Goal: Task Accomplishment & Management: Manage account settings

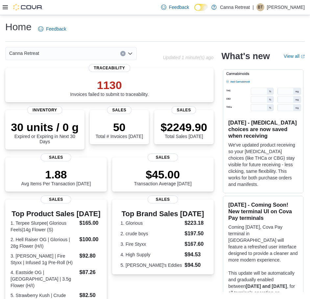
click at [5, 7] on icon at bounding box center [5, 7] width 5 height 5
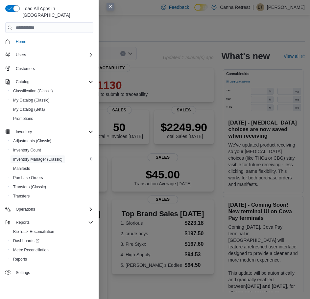
click at [39, 157] on span "Inventory Manager (Classic)" at bounding box center [37, 159] width 49 height 5
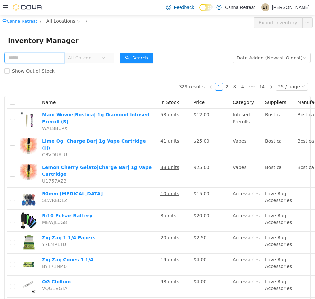
click at [42, 60] on input "text" at bounding box center [34, 57] width 60 height 11
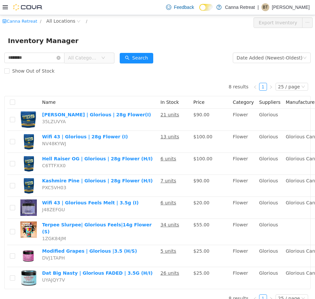
click at [98, 58] on span "All Categories" at bounding box center [83, 57] width 30 height 7
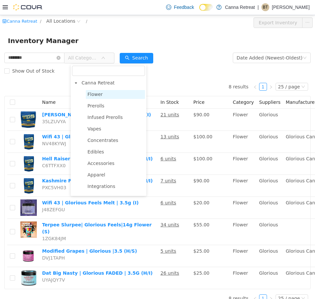
click at [102, 91] on span "Flower" at bounding box center [115, 94] width 59 height 9
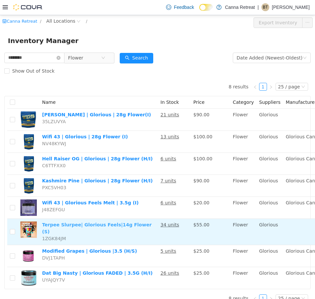
click at [88, 226] on link "Terpee Slurpee| Glorious Feels|14g Flower (S)" at bounding box center [96, 228] width 109 height 12
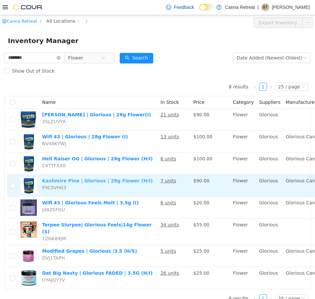
click at [74, 181] on link "Kashmire Pine | Glorious | 28g Flower (H/I)" at bounding box center [97, 180] width 110 height 5
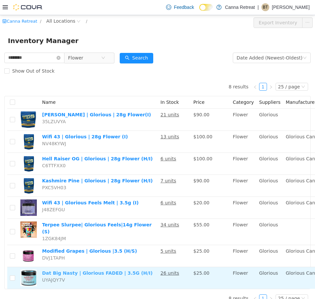
click at [86, 270] on link "Dat Big Nasty | Glorious FADED | 3.5G (H/I)" at bounding box center [97, 272] width 110 height 5
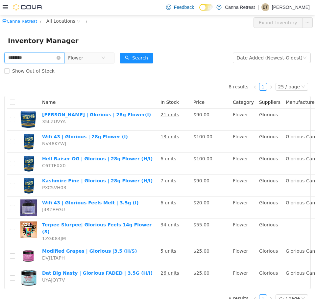
click at [29, 57] on input "********" at bounding box center [34, 57] width 60 height 11
type input "******"
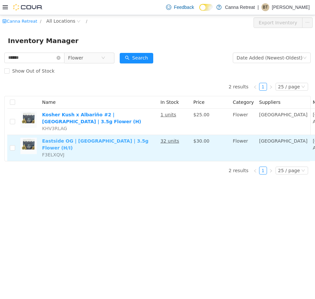
click at [132, 143] on link "Eastside OG | Harbor House | 3.5g Flower (H/I)" at bounding box center [95, 144] width 106 height 12
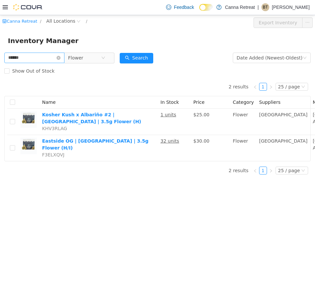
drag, startPoint x: 64, startPoint y: 57, endPoint x: 59, endPoint y: 58, distance: 4.4
click at [60, 57] on icon "icon: close-circle" at bounding box center [58, 58] width 4 height 4
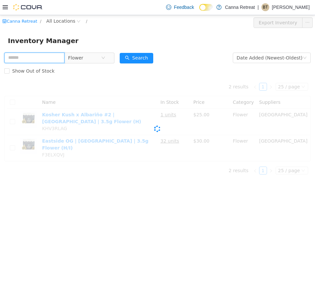
click at [59, 58] on input "text" at bounding box center [34, 57] width 60 height 11
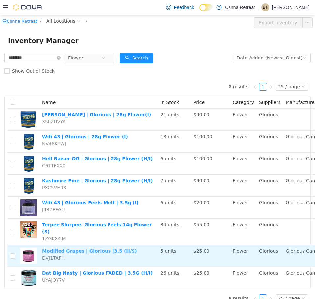
click at [101, 248] on link "Modified Grapes | Glorious |3.5 (H/S)" at bounding box center [89, 250] width 95 height 5
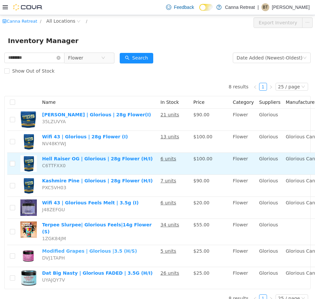
scroll to position [9, 0]
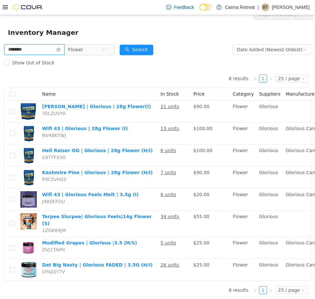
click at [40, 48] on input "********" at bounding box center [34, 49] width 60 height 11
type input "*"
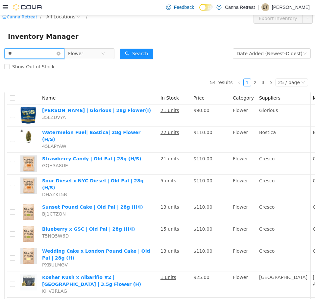
scroll to position [9, 0]
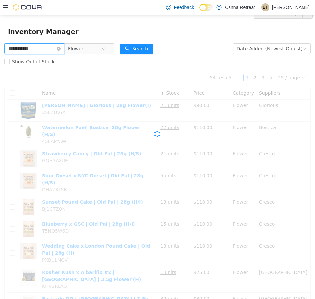
scroll to position [5, 0]
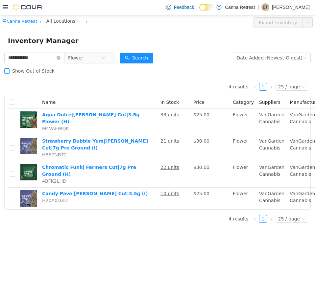
click at [34, 68] on span "Show Out of Stock" at bounding box center [34, 70] width 48 height 5
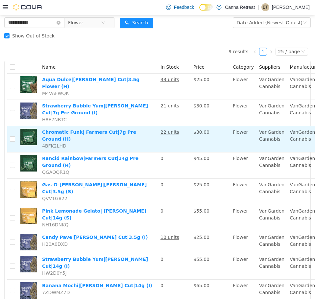
scroll to position [35, 0]
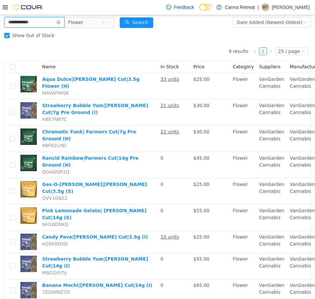
drag, startPoint x: 45, startPoint y: 22, endPoint x: 20, endPoint y: 24, distance: 25.0
click at [20, 24] on input "**********" at bounding box center [34, 22] width 60 height 11
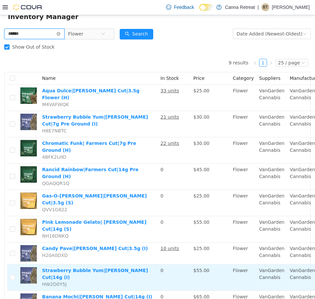
scroll to position [35, 0]
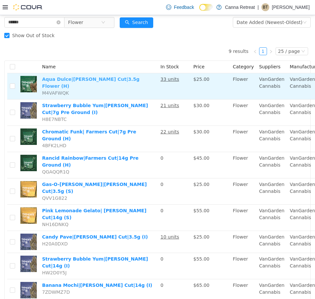
click at [94, 79] on link "Aqua Dulce|Farmer's Cut|3.5g Flower (H)" at bounding box center [90, 82] width 97 height 12
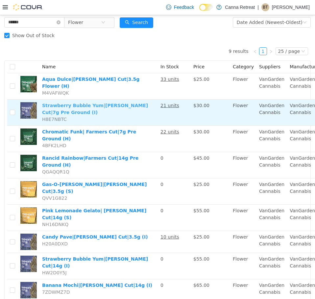
click at [92, 102] on link "Strawberry Bubble Yum|Farmer's Cut|7g Pre Ground (I)" at bounding box center [95, 108] width 106 height 12
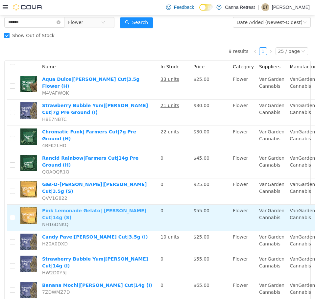
click at [113, 208] on link "Pink Lemonade Gelato| Farmer's Cut|14g (S)" at bounding box center [94, 214] width 104 height 12
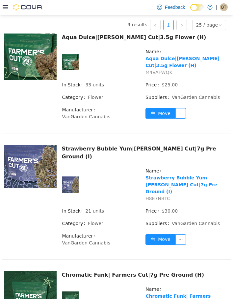
scroll to position [240, 0]
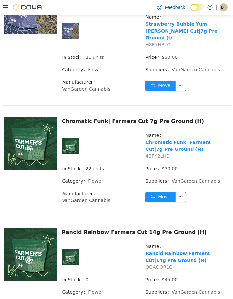
click at [111, 228] on div "Rancid Rainbow|Farmers Cut|14g Pre Ground (H)" at bounding box center [145, 232] width 167 height 8
click at [154, 250] on link "Rancid Rainbow|Farmers Cut|14g Pre Ground (H)" at bounding box center [177, 256] width 64 height 12
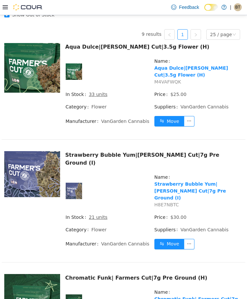
scroll to position [0, 0]
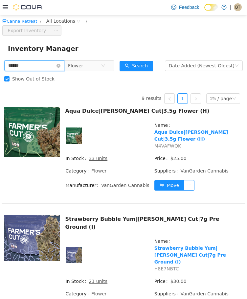
click at [43, 64] on input "******" at bounding box center [34, 65] width 60 height 11
click at [42, 65] on input "******" at bounding box center [34, 65] width 60 height 11
click at [40, 70] on input "******" at bounding box center [34, 65] width 60 height 11
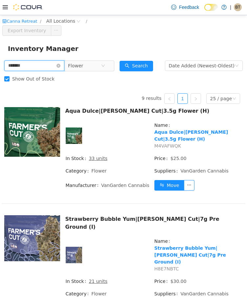
type input "*******"
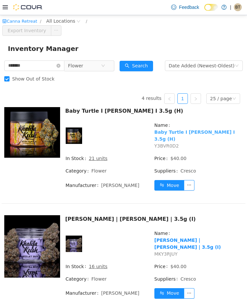
click at [167, 130] on link "Baby Turtle I Khalifa Kush I 3.5g (H)" at bounding box center [194, 135] width 80 height 12
click at [62, 65] on input "*******" at bounding box center [34, 65] width 60 height 11
click at [60, 64] on icon "icon: close-circle" at bounding box center [58, 65] width 4 height 4
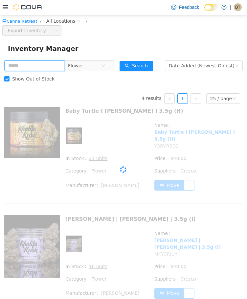
click at [49, 65] on input "text" at bounding box center [34, 65] width 60 height 11
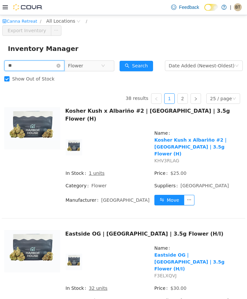
type input "*"
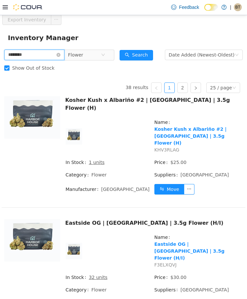
scroll to position [131, 0]
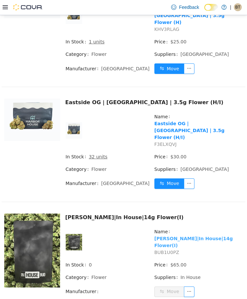
click at [176, 235] on link "Gush Mintz|In House|14g Flower(I)" at bounding box center [193, 241] width 78 height 12
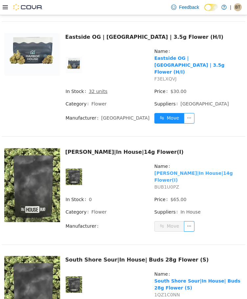
scroll to position [296, 0]
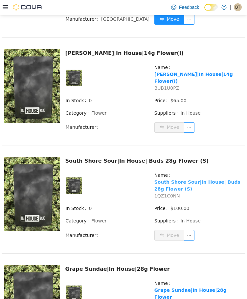
click at [205, 179] on link "South Shore Sour|In House| Buds 28g Flower (S)" at bounding box center [197, 185] width 86 height 12
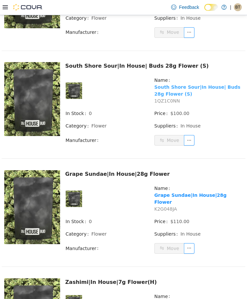
scroll to position [493, 0]
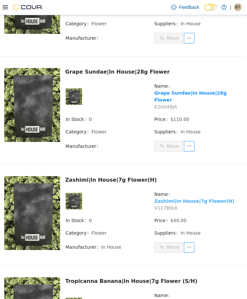
click at [178, 198] on link "Zashimi|In House|7g Flower(H)" at bounding box center [194, 200] width 80 height 5
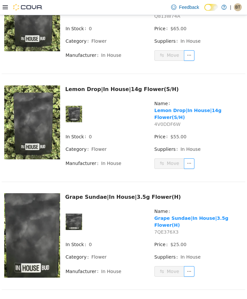
scroll to position [1609, 0]
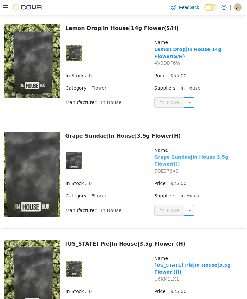
click at [188, 154] on link "Grape Sundae|In House|3.5g Flower(H)" at bounding box center [191, 160] width 74 height 12
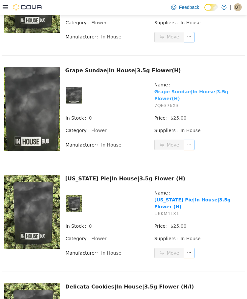
scroll to position [1675, 0]
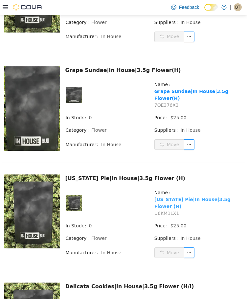
click at [167, 196] on link "Georgia Pie|In House|3.5g Flower (H)" at bounding box center [192, 202] width 76 height 12
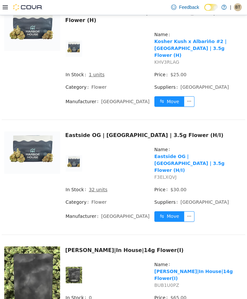
scroll to position [0, 0]
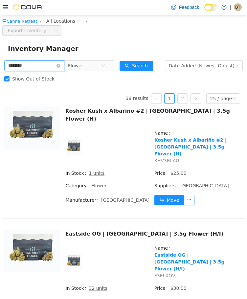
click at [35, 64] on input "********" at bounding box center [34, 65] width 60 height 11
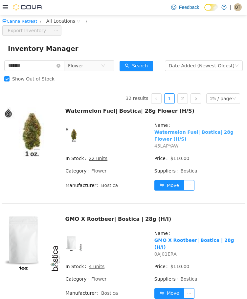
click at [164, 131] on link "Watermelon Fuel| Bostica| 28g Flower (H/S)" at bounding box center [193, 135] width 79 height 12
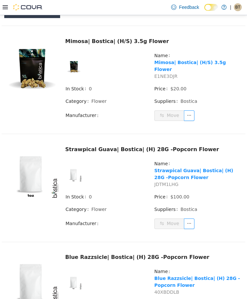
scroll to position [591, 0]
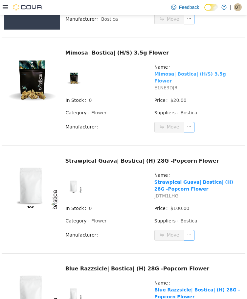
click at [180, 71] on link "Mimosa| Bostica| (H/S) 3.5g Flower" at bounding box center [190, 77] width 72 height 12
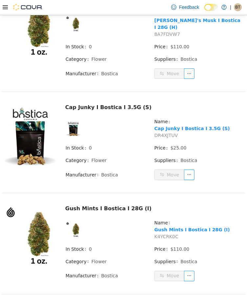
scroll to position [2317, 0]
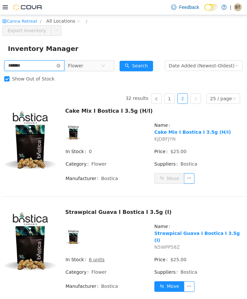
click at [55, 68] on input "*******" at bounding box center [34, 65] width 60 height 11
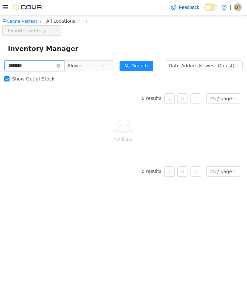
click at [38, 69] on input "********" at bounding box center [34, 65] width 60 height 11
type input "********"
click at [33, 78] on span "Show Out of Stock" at bounding box center [34, 78] width 48 height 5
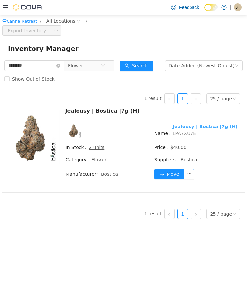
click at [202, 123] on link "Jealousy | Bostica |7g (H)" at bounding box center [205, 125] width 65 height 5
click at [64, 64] on input "********" at bounding box center [34, 65] width 60 height 11
click at [60, 64] on icon "icon: close-circle" at bounding box center [58, 65] width 4 height 4
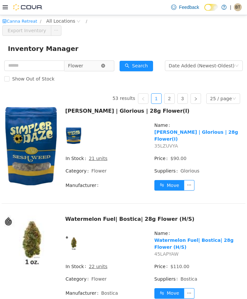
click at [105, 66] on icon "icon: close-circle" at bounding box center [103, 65] width 4 height 4
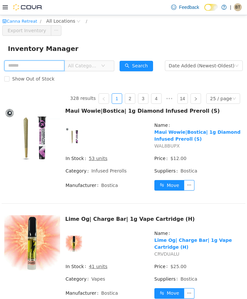
click at [50, 68] on input "text" at bounding box center [34, 65] width 60 height 11
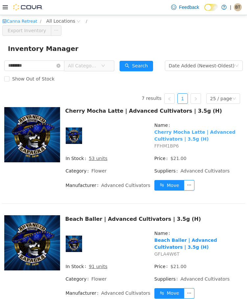
click at [169, 141] on link "Cherry Mocha Latte | Advanced Cultivators | 3.5g (H)" at bounding box center [194, 135] width 81 height 12
click at [55, 65] on input "********" at bounding box center [34, 65] width 60 height 11
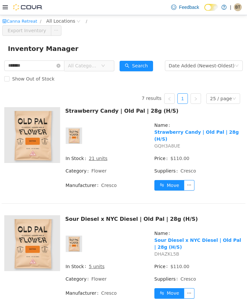
click at [192, 128] on td "Name Strawberry Candy | Old Pal | 28g (H/S) GQH3A8UE" at bounding box center [198, 137] width 89 height 33
click at [191, 130] on link "Strawberry Candy | Old Pal | 28g (H/S)" at bounding box center [196, 135] width 84 height 12
click at [46, 66] on input "*******" at bounding box center [34, 65] width 60 height 11
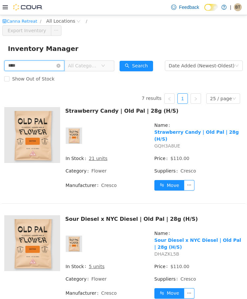
type input "****"
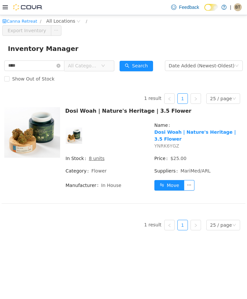
click at [106, 114] on div "Dosi Woah | Nature's Heritage | 3.5 Flower" at bounding box center [154, 111] width 178 height 8
click at [107, 112] on div "Dosi Woah | Nature's Heritage | 3.5 Flower" at bounding box center [154, 111] width 178 height 8
click at [164, 127] on span "Name" at bounding box center [163, 125] width 18 height 7
click at [166, 130] on link "Dosi Woah | Nature's Heritage | 3.5 Flower" at bounding box center [194, 135] width 81 height 12
click at [60, 66] on icon "icon: close-circle" at bounding box center [58, 65] width 4 height 4
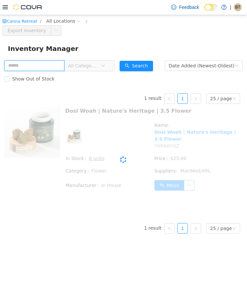
click at [52, 65] on input "text" at bounding box center [34, 65] width 60 height 11
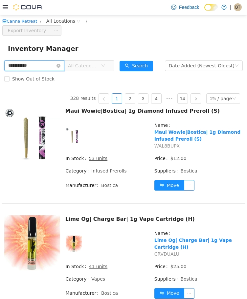
type input "**********"
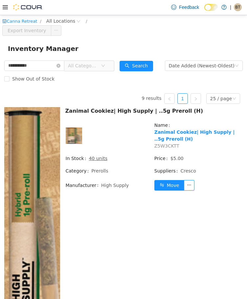
click at [98, 63] on span "All Categories" at bounding box center [83, 65] width 30 height 7
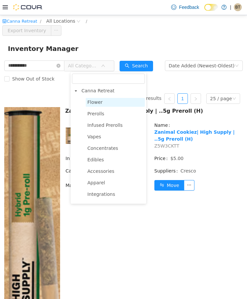
click at [109, 103] on span "Flower" at bounding box center [115, 102] width 59 height 9
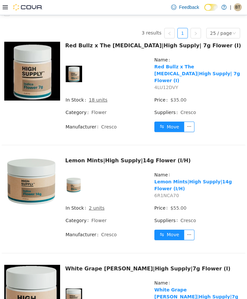
scroll to position [66, 0]
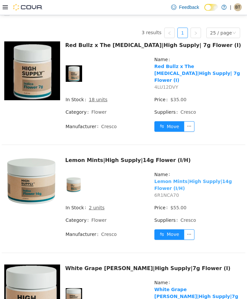
click at [204, 178] on link "Lemon Mints|High Supply|14g Flower (I/H)" at bounding box center [193, 184] width 78 height 12
click at [202, 286] on link "White Grape Runtz|High Supply|7g Flower (I)" at bounding box center [196, 295] width 84 height 19
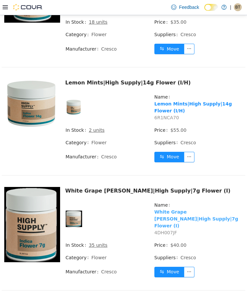
scroll to position [147, 0]
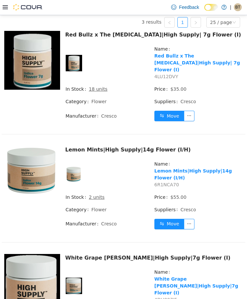
scroll to position [0, 0]
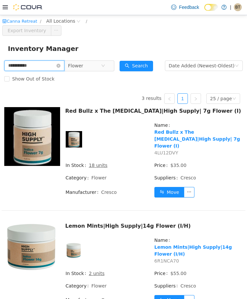
click at [57, 64] on input "**********" at bounding box center [34, 65] width 60 height 11
click at [10, 79] on span "Show Out of Stock" at bounding box center [34, 78] width 48 height 5
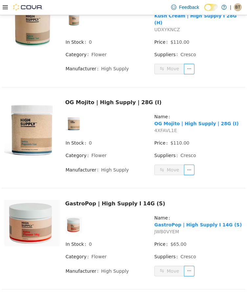
scroll to position [1281, 0]
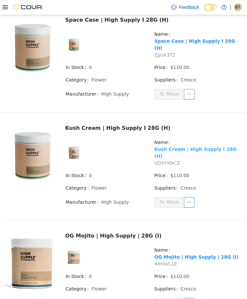
click at [201, 146] on link "Kush Cream | High Supply I 28G (H)" at bounding box center [195, 152] width 82 height 12
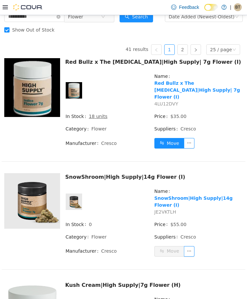
scroll to position [0, 0]
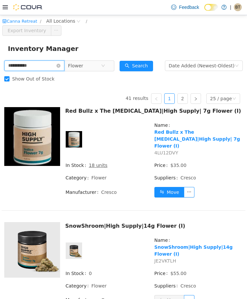
click at [62, 65] on input "**********" at bounding box center [34, 65] width 60 height 11
click at [60, 64] on icon "icon: close-circle" at bounding box center [58, 65] width 4 height 4
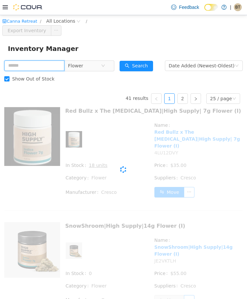
click at [58, 66] on input "text" at bounding box center [34, 65] width 60 height 11
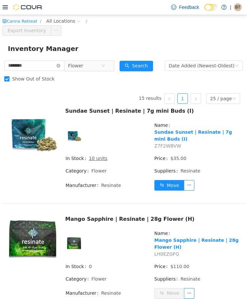
click at [37, 81] on span "Show Out of Stock" at bounding box center [34, 78] width 48 height 5
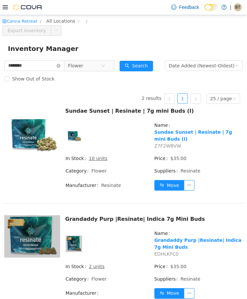
click at [178, 137] on span "Sundae Sunset | Resinate | 7g mini Buds (I) Z7F2WBVW" at bounding box center [198, 138] width 88 height 21
click at [177, 132] on link "Sundae Sunset | Resinate | 7g mini Buds (I)" at bounding box center [193, 135] width 78 height 12
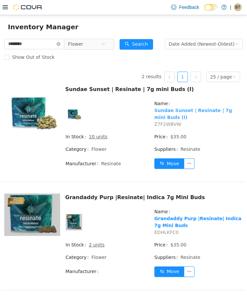
scroll to position [39, 0]
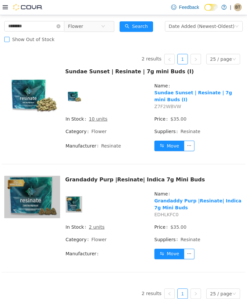
click at [41, 40] on span "Show Out of Stock" at bounding box center [34, 38] width 48 height 5
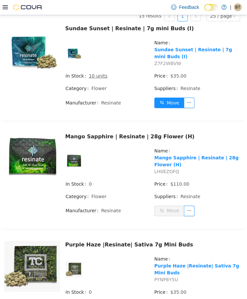
scroll to position [7, 0]
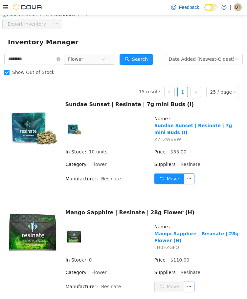
click at [44, 73] on span "Show Out of Stock" at bounding box center [34, 71] width 48 height 5
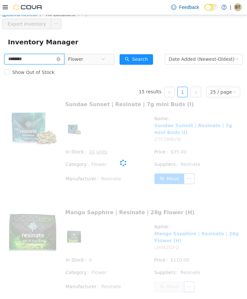
click at [41, 58] on input "********" at bounding box center [34, 59] width 60 height 11
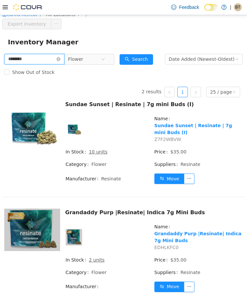
click at [41, 58] on input "********" at bounding box center [34, 59] width 60 height 11
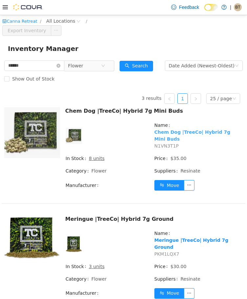
click at [181, 132] on link "Chem Dog |TreeCo| Hybrid 7g Mini Buds" at bounding box center [192, 135] width 76 height 12
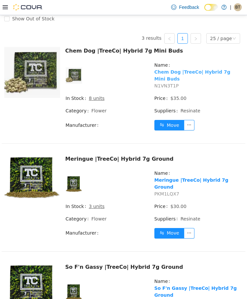
scroll to position [66, 0]
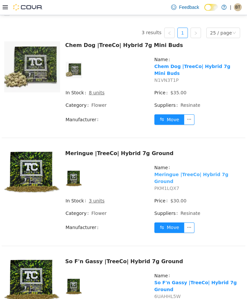
click at [164, 171] on link "Meringue |TreeCo| Hybrid 7g Ground" at bounding box center [191, 177] width 74 height 12
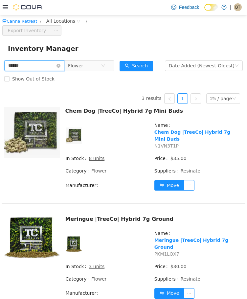
click at [40, 65] on input "******" at bounding box center [34, 65] width 60 height 11
click at [41, 64] on input "******" at bounding box center [34, 65] width 60 height 11
type input "*"
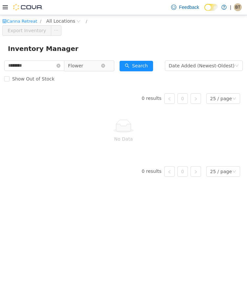
click at [93, 64] on span "Flower" at bounding box center [84, 65] width 33 height 10
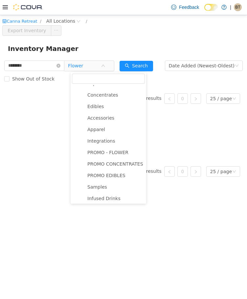
scroll to position [58, 0]
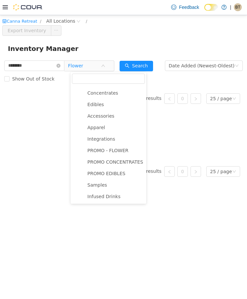
click at [44, 71] on form "******** Flower Date Added (Newest-Oldest) Search Show Out of Stock" at bounding box center [123, 72] width 238 height 26
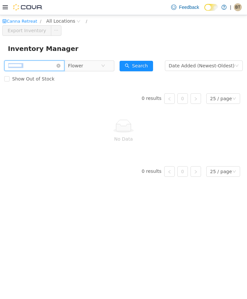
click at [44, 69] on input "********" at bounding box center [34, 65] width 60 height 11
type input "*"
click at [105, 64] on icon "icon: close-circle" at bounding box center [103, 65] width 4 height 4
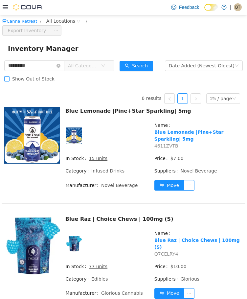
click at [43, 78] on span "Show Out of Stock" at bounding box center [34, 78] width 48 height 5
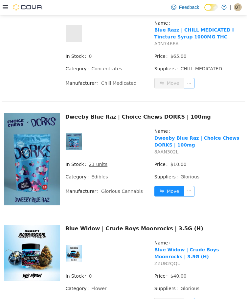
scroll to position [854, 0]
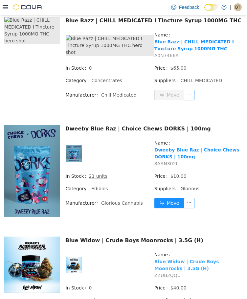
click at [167, 258] on link "Blue Widow | Crude Boys Moonrocks | 3.5G (H)" at bounding box center [186, 264] width 65 height 12
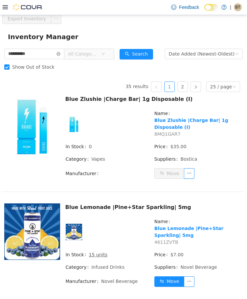
scroll to position [0, 0]
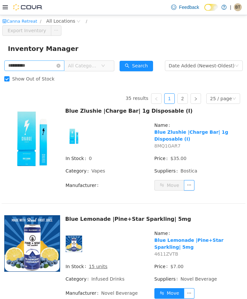
drag, startPoint x: 33, startPoint y: 57, endPoint x: 33, endPoint y: 62, distance: 4.6
click at [33, 62] on input "**********" at bounding box center [34, 65] width 60 height 11
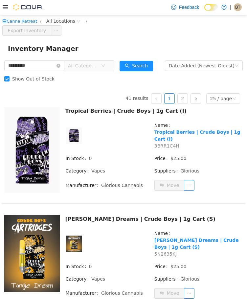
click at [98, 67] on span "All Categories" at bounding box center [83, 65] width 30 height 7
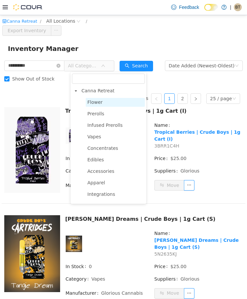
click at [103, 106] on span "Flower" at bounding box center [115, 102] width 59 height 9
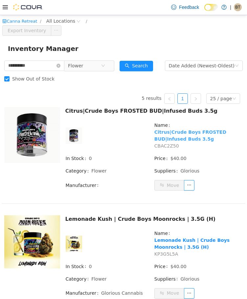
click at [170, 131] on link "Citrus|Crude Boys FROSTED BUD|Infused Buds 3.5g" at bounding box center [190, 135] width 72 height 12
click at [40, 68] on input "**********" at bounding box center [34, 65] width 60 height 11
type input "**********"
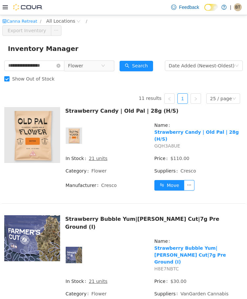
click at [35, 82] on label "Show Out of Stock" at bounding box center [30, 78] width 53 height 13
click at [105, 65] on icon "icon: close-circle" at bounding box center [103, 65] width 4 height 4
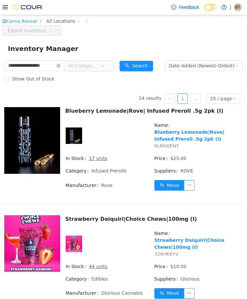
click at [114, 69] on span "All Categories" at bounding box center [89, 65] width 50 height 11
click at [111, 72] on div "Show Out of Stock" at bounding box center [123, 78] width 238 height 13
drag, startPoint x: 110, startPoint y: 62, endPoint x: 109, endPoint y: 69, distance: 6.9
click at [109, 62] on span "All Categories" at bounding box center [86, 65] width 45 height 11
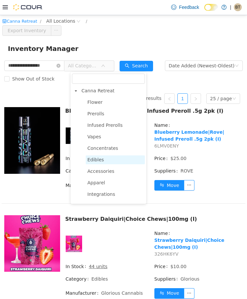
click at [113, 157] on span "Edibles" at bounding box center [115, 159] width 59 height 9
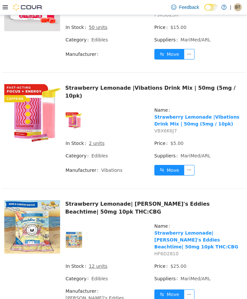
scroll to position [579, 0]
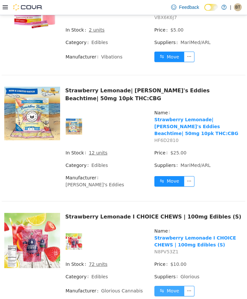
click at [175, 285] on button "Move" at bounding box center [169, 290] width 30 height 11
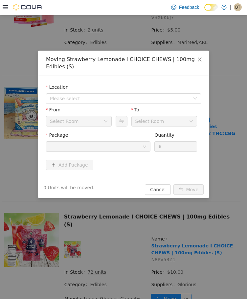
click at [123, 144] on div at bounding box center [96, 146] width 92 height 10
click at [102, 100] on span "Please select" at bounding box center [120, 98] width 140 height 7
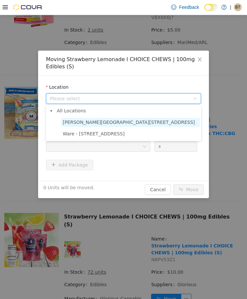
click at [104, 124] on span "Palmer - 1240 Park St" at bounding box center [129, 121] width 132 height 5
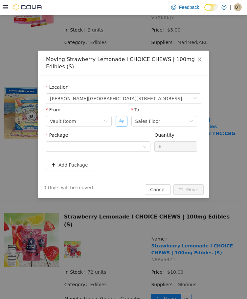
click at [121, 122] on button "Swap" at bounding box center [121, 121] width 11 height 11
click at [122, 143] on div at bounding box center [96, 146] width 92 height 10
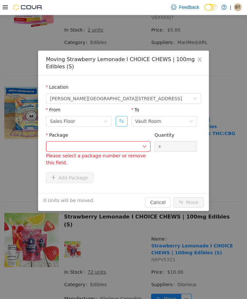
drag, startPoint x: 126, startPoint y: 130, endPoint x: 123, endPoint y: 124, distance: 6.5
click at [126, 129] on div "From Sales Floor To Vault Room" at bounding box center [123, 118] width 155 height 25
click at [112, 145] on div at bounding box center [96, 146] width 92 height 10
drag, startPoint x: 116, startPoint y: 137, endPoint x: 120, endPoint y: 122, distance: 16.2
click at [117, 137] on div "Package" at bounding box center [98, 136] width 104 height 10
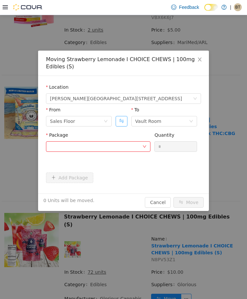
click at [121, 120] on button "Swap" at bounding box center [121, 121] width 11 height 11
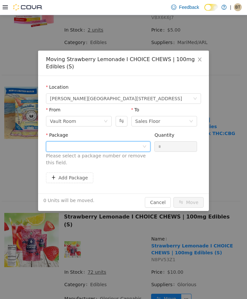
click at [113, 150] on div at bounding box center [96, 146] width 92 height 10
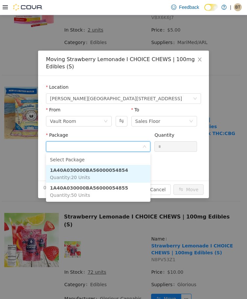
click at [117, 176] on li "1A40A030000BA56000054854 Quantity : 20 Units" at bounding box center [98, 174] width 104 height 18
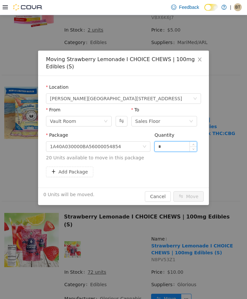
click at [163, 147] on input "*" at bounding box center [176, 146] width 42 height 10
type input "**"
click at [173, 191] on button "Move" at bounding box center [188, 196] width 30 height 11
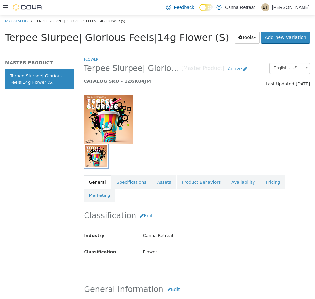
click at [260, 202] on div "Classification Edit Industry Canna Retreat Classification Flower Cancel Save Ch…" at bounding box center [197, 236] width 226 height 69
click at [260, 188] on link "Pricing" at bounding box center [272, 182] width 25 height 14
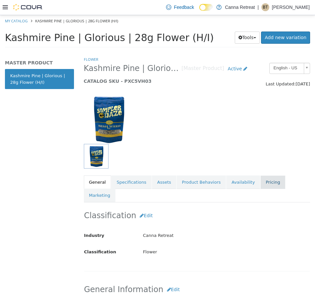
click at [260, 181] on link "Pricing" at bounding box center [272, 182] width 25 height 14
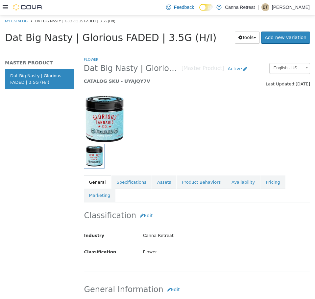
click at [251, 174] on div "Flower Dat Big Nasty | Glorious FADED | 3.5G (H/I) [Master Product] Active CATA…" at bounding box center [197, 129] width 226 height 146
click at [250, 202] on div "Classification Edit Industry Canna Retreat Classification Flower Cancel Save Ch…" at bounding box center [197, 236] width 226 height 69
click at [260, 184] on link "Pricing" at bounding box center [272, 182] width 25 height 14
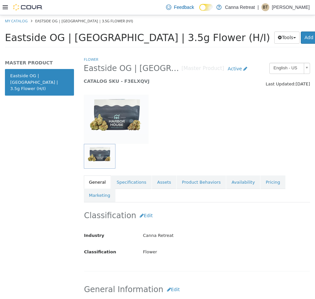
click at [263, 202] on div "Classification Edit Industry Canna Retreat Classification Flower Cancel Save Ch…" at bounding box center [197, 236] width 226 height 69
click at [262, 186] on link "Pricing" at bounding box center [272, 182] width 25 height 14
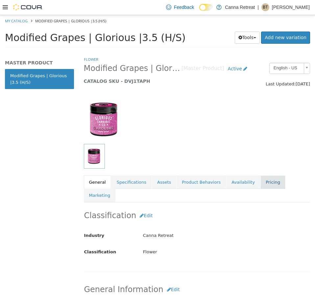
click at [261, 180] on link "Pricing" at bounding box center [272, 182] width 25 height 14
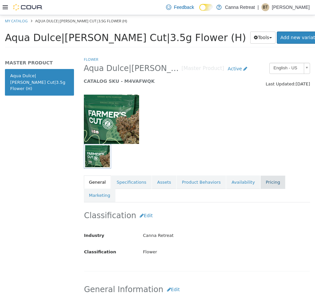
click at [260, 186] on link "Pricing" at bounding box center [272, 182] width 25 height 14
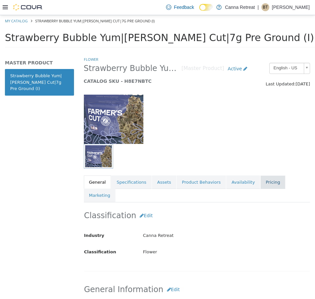
click at [261, 188] on link "Pricing" at bounding box center [272, 182] width 25 height 14
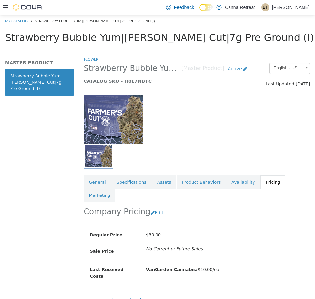
scroll to position [0, 2]
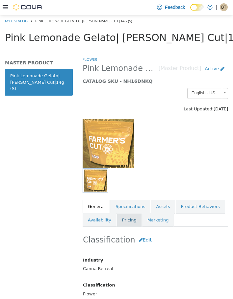
click at [117, 223] on link "Pricing" at bounding box center [129, 220] width 25 height 14
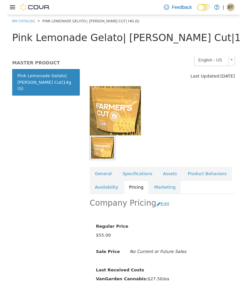
scroll to position [61, 0]
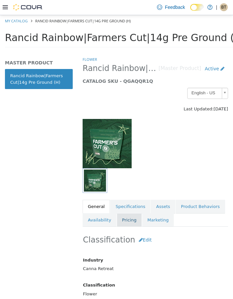
click at [123, 226] on link "Pricing" at bounding box center [129, 220] width 25 height 14
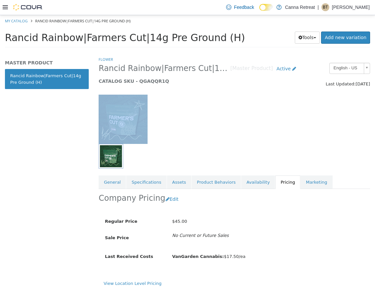
click at [232, 145] on div "Flower Rancid Rainbow|Farmers Cut|14g Pre Ground (H) [Master Product] Active CA…" at bounding box center [234, 112] width 271 height 112
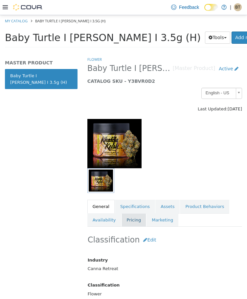
click at [122, 223] on link "Pricing" at bounding box center [134, 220] width 25 height 14
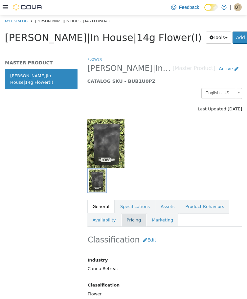
click at [129, 220] on link "Pricing" at bounding box center [134, 220] width 25 height 14
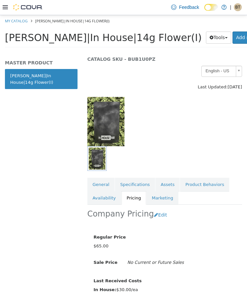
scroll to position [33, 0]
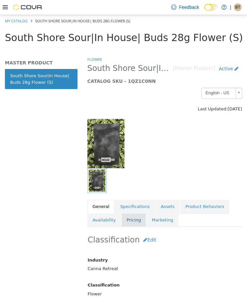
click at [130, 224] on link "Pricing" at bounding box center [134, 220] width 25 height 14
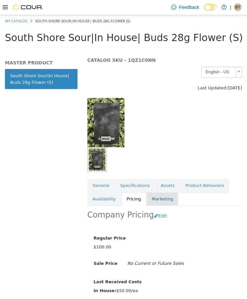
scroll to position [33, 0]
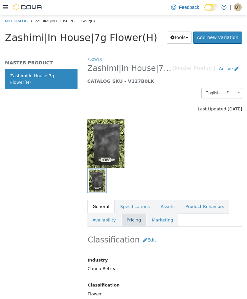
click at [132, 223] on link "Pricing" at bounding box center [134, 220] width 25 height 14
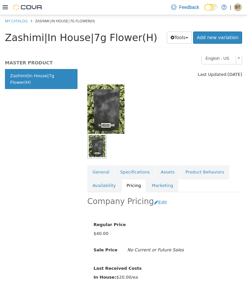
scroll to position [56, 0]
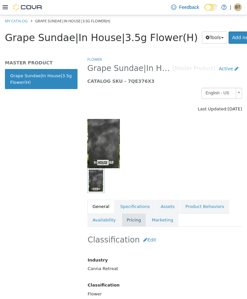
click at [130, 220] on link "Pricing" at bounding box center [134, 220] width 25 height 14
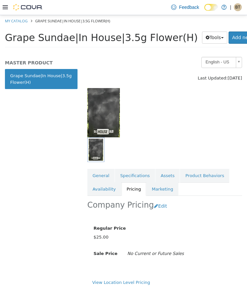
scroll to position [36, 0]
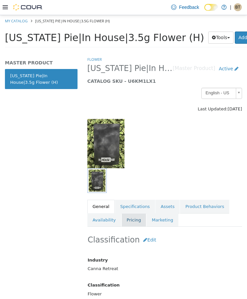
click at [127, 226] on link "Pricing" at bounding box center [134, 220] width 25 height 14
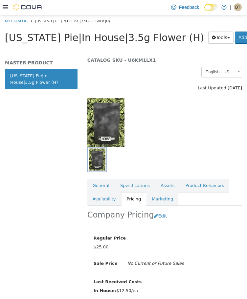
scroll to position [56, 0]
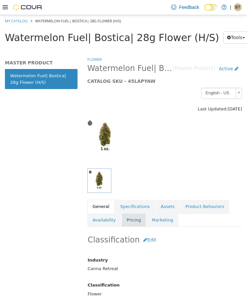
click at [128, 216] on link "Pricing" at bounding box center [134, 220] width 25 height 14
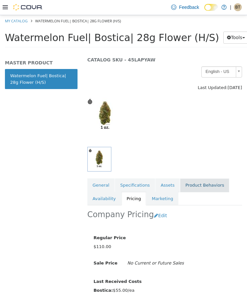
scroll to position [33, 0]
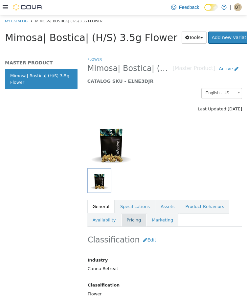
click at [133, 218] on link "Pricing" at bounding box center [134, 220] width 25 height 14
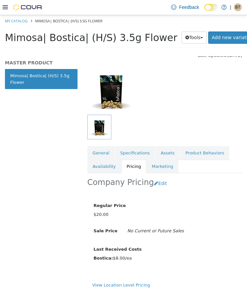
scroll to position [56, 0]
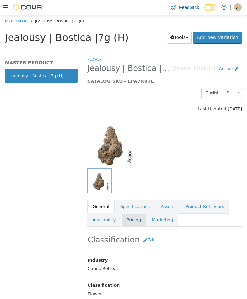
click at [140, 222] on link "Pricing" at bounding box center [134, 220] width 25 height 14
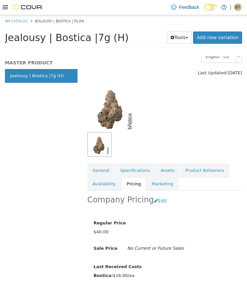
scroll to position [47, 0]
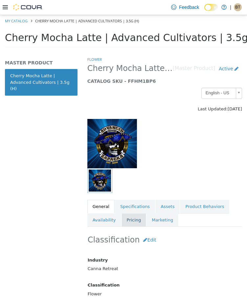
click at [131, 216] on link "Pricing" at bounding box center [134, 220] width 25 height 14
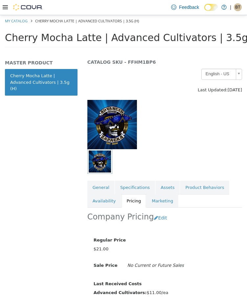
scroll to position [52, 0]
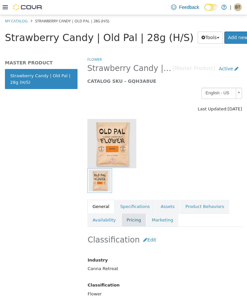
click at [122, 223] on link "Pricing" at bounding box center [134, 220] width 25 height 14
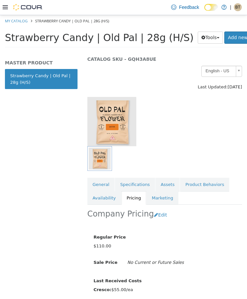
scroll to position [33, 0]
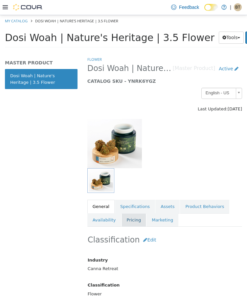
click at [123, 218] on link "Pricing" at bounding box center [134, 220] width 25 height 14
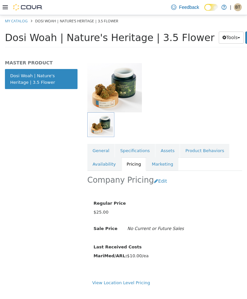
scroll to position [61, 0]
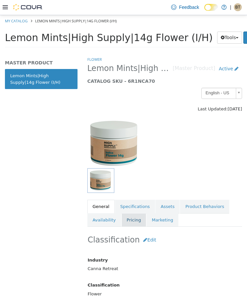
click at [122, 221] on link "Pricing" at bounding box center [134, 220] width 25 height 14
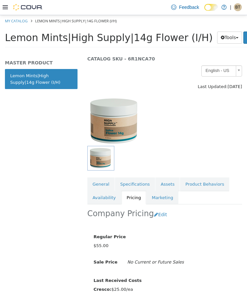
scroll to position [33, 0]
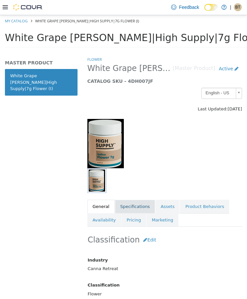
drag, startPoint x: 132, startPoint y: 218, endPoint x: 131, endPoint y: 203, distance: 15.2
click at [132, 217] on link "Pricing" at bounding box center [134, 220] width 25 height 14
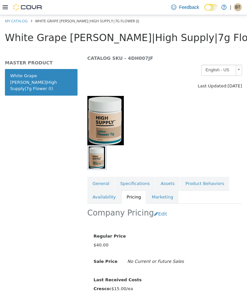
scroll to position [33, 0]
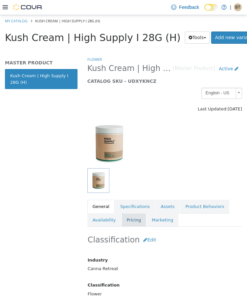
click at [128, 225] on link "Pricing" at bounding box center [134, 220] width 25 height 14
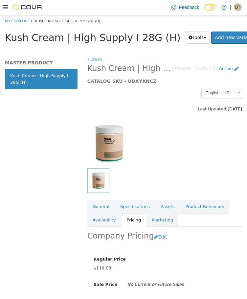
scroll to position [33, 0]
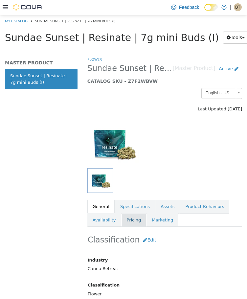
click at [135, 215] on link "Pricing" at bounding box center [134, 220] width 25 height 14
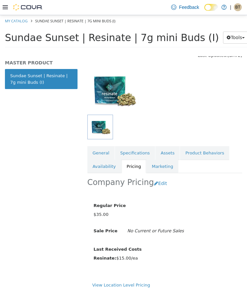
scroll to position [61, 0]
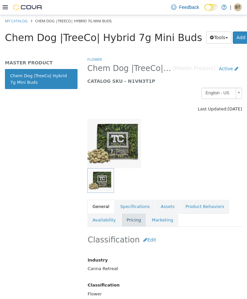
click at [140, 217] on link "Pricing" at bounding box center [134, 220] width 25 height 14
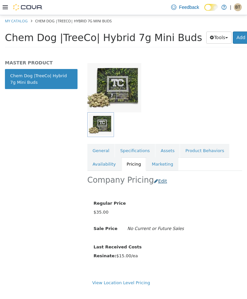
scroll to position [61, 0]
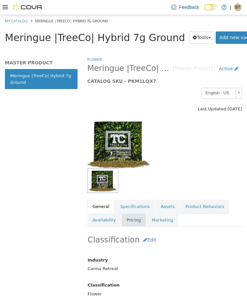
click at [136, 224] on link "Pricing" at bounding box center [134, 220] width 25 height 14
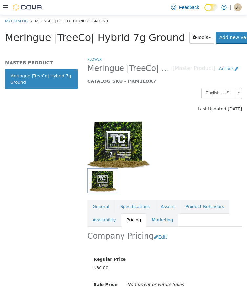
scroll to position [33, 0]
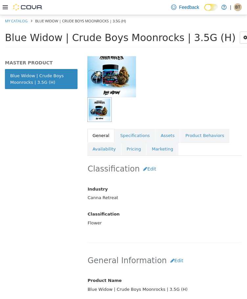
scroll to position [131, 0]
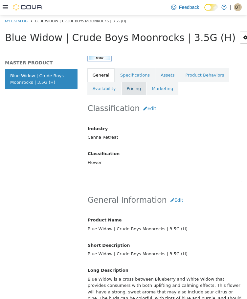
click at [131, 92] on link "Pricing" at bounding box center [134, 88] width 25 height 14
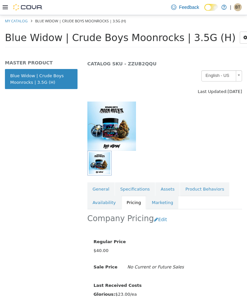
scroll to position [33, 0]
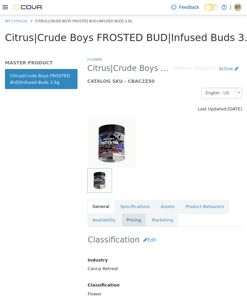
click at [132, 225] on link "Pricing" at bounding box center [134, 220] width 25 height 14
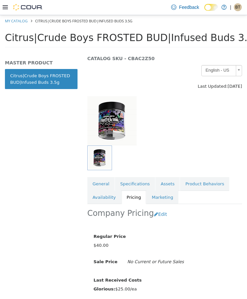
scroll to position [61, 0]
